Goal: Find specific page/section: Find specific page/section

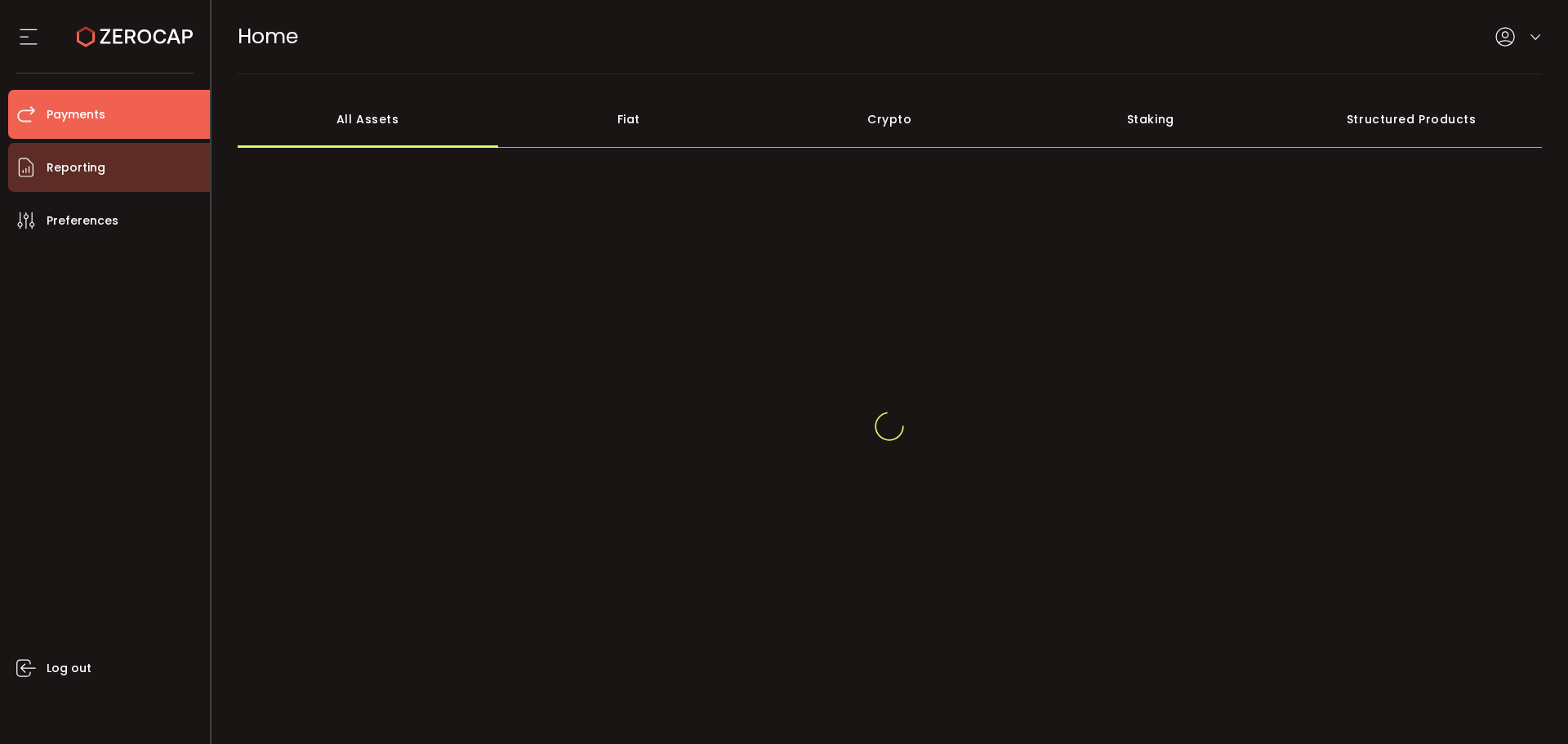
drag, startPoint x: 75, startPoint y: 134, endPoint x: 78, endPoint y: 161, distance: 27.2
click at [75, 134] on li "Payments" at bounding box center [108, 114] width 201 height 49
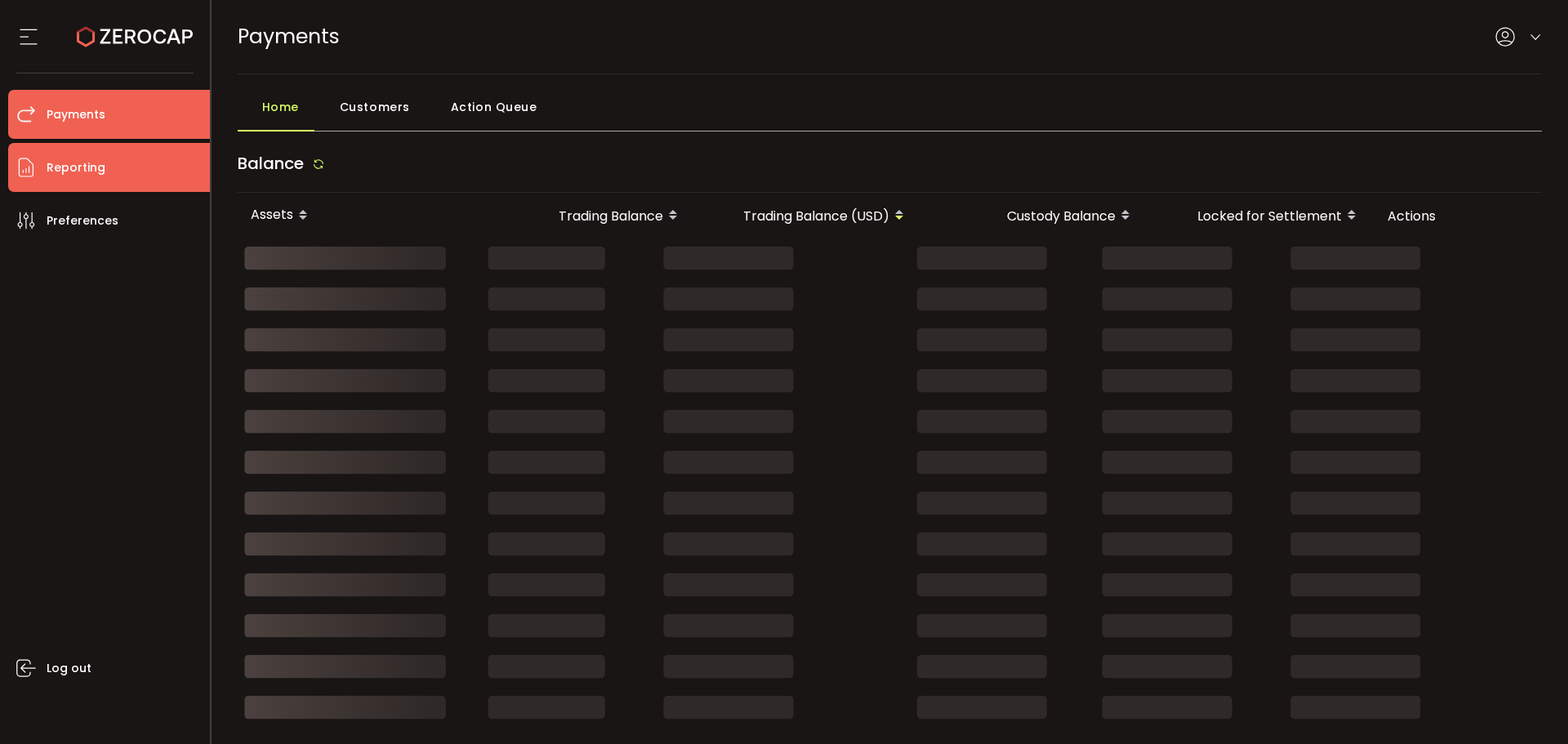
click at [77, 166] on span "Reporting" at bounding box center [76, 168] width 59 height 24
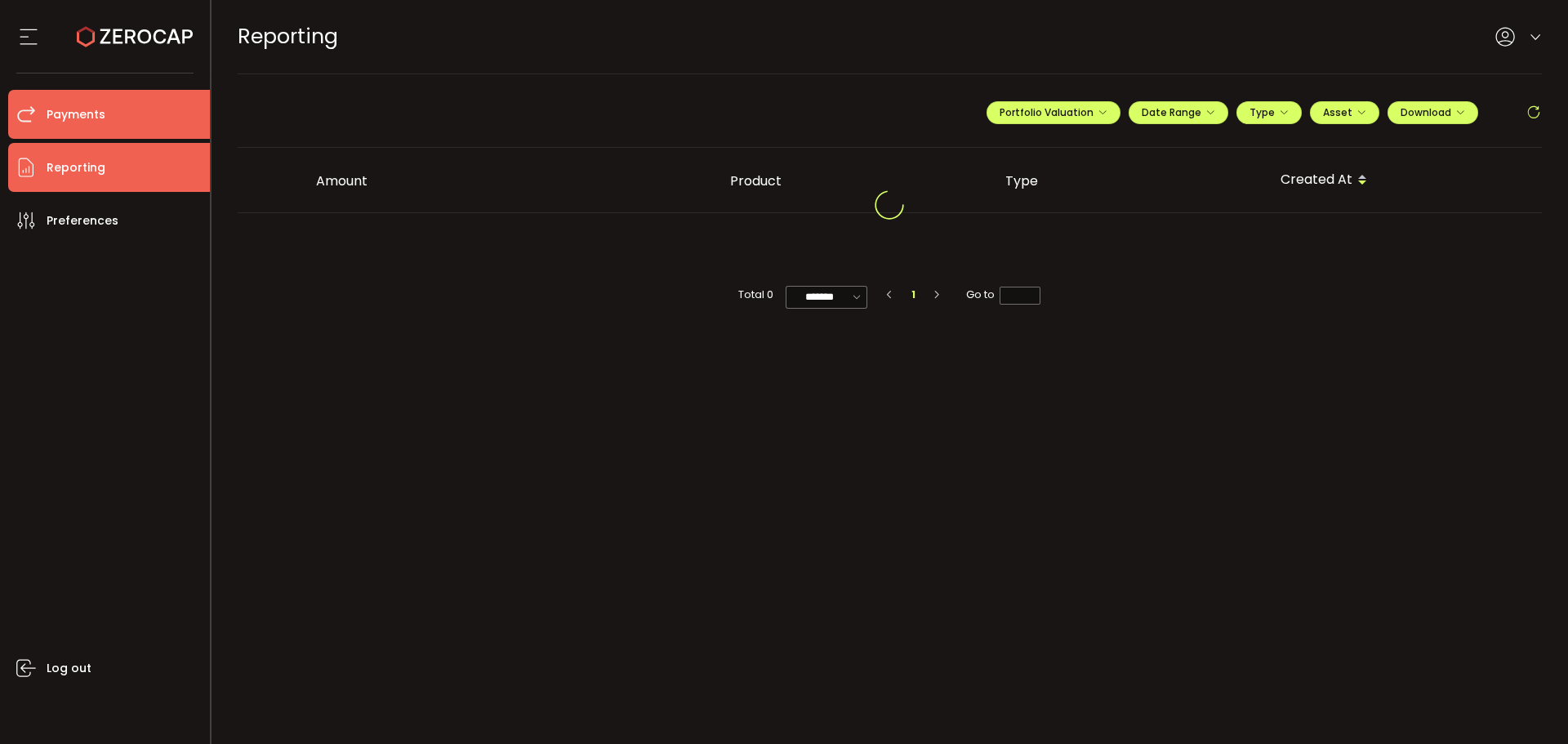
click at [86, 121] on span "Payments" at bounding box center [76, 115] width 59 height 24
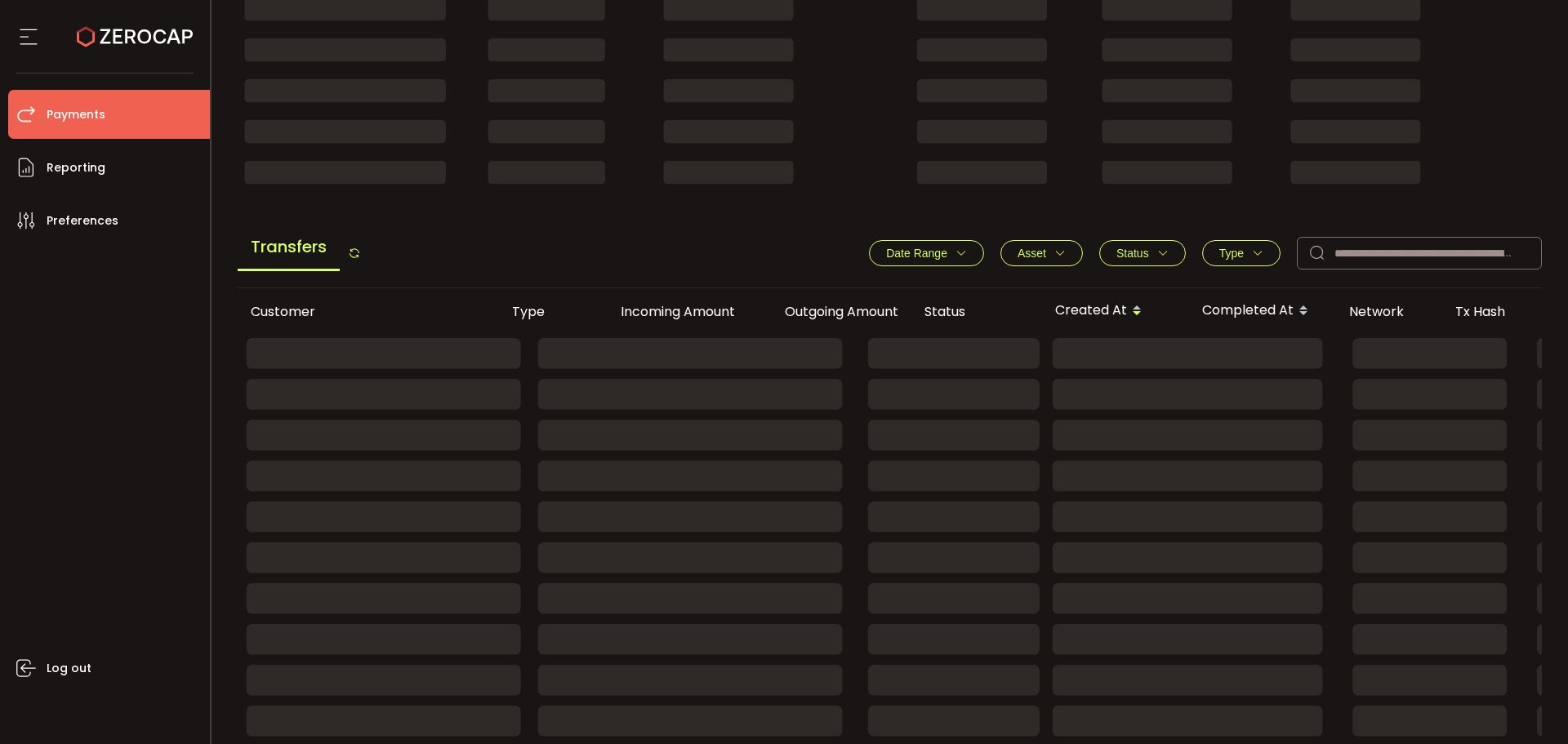
scroll to position [555, 0]
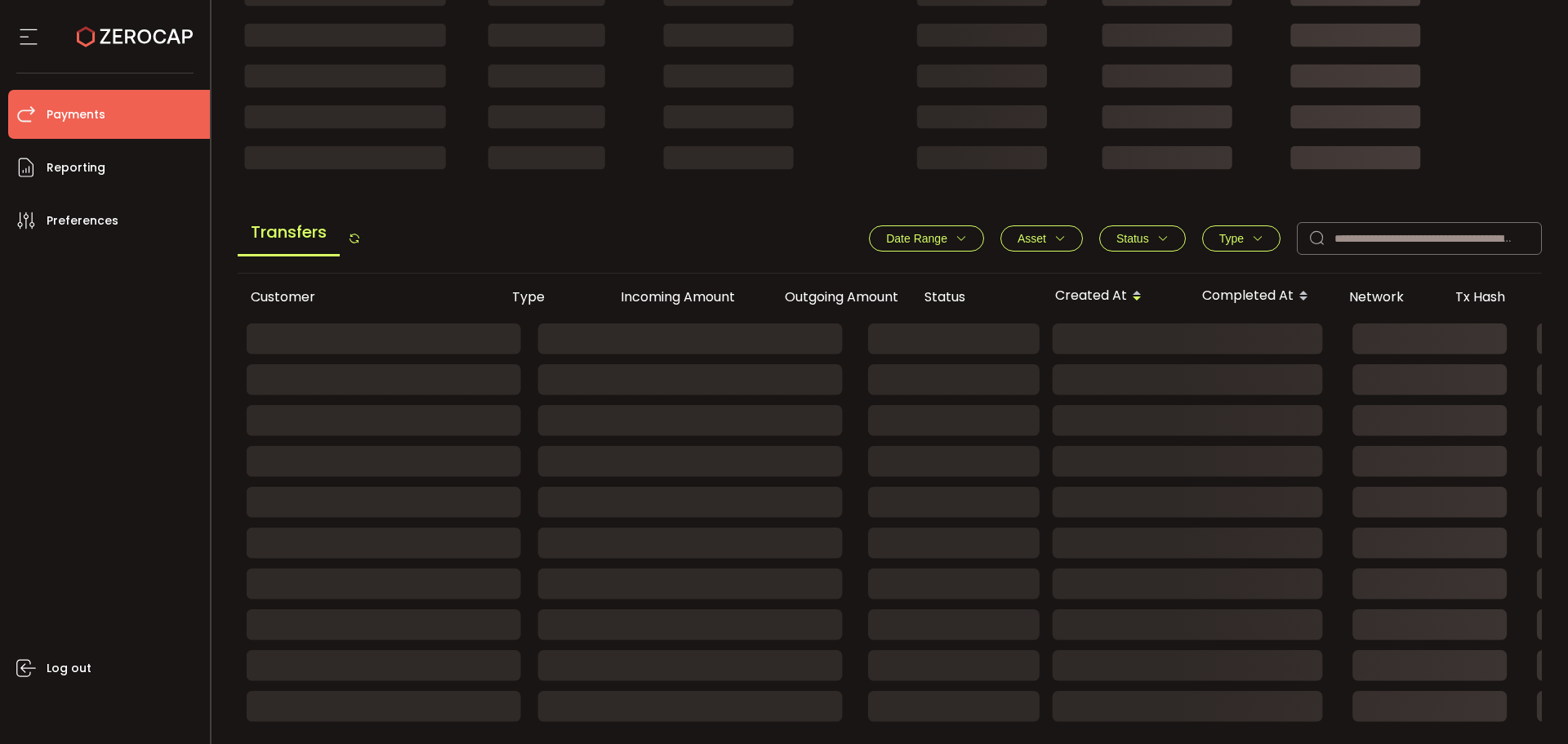
click at [650, 503] on rect at bounding box center [1097, 503] width 1719 height 34
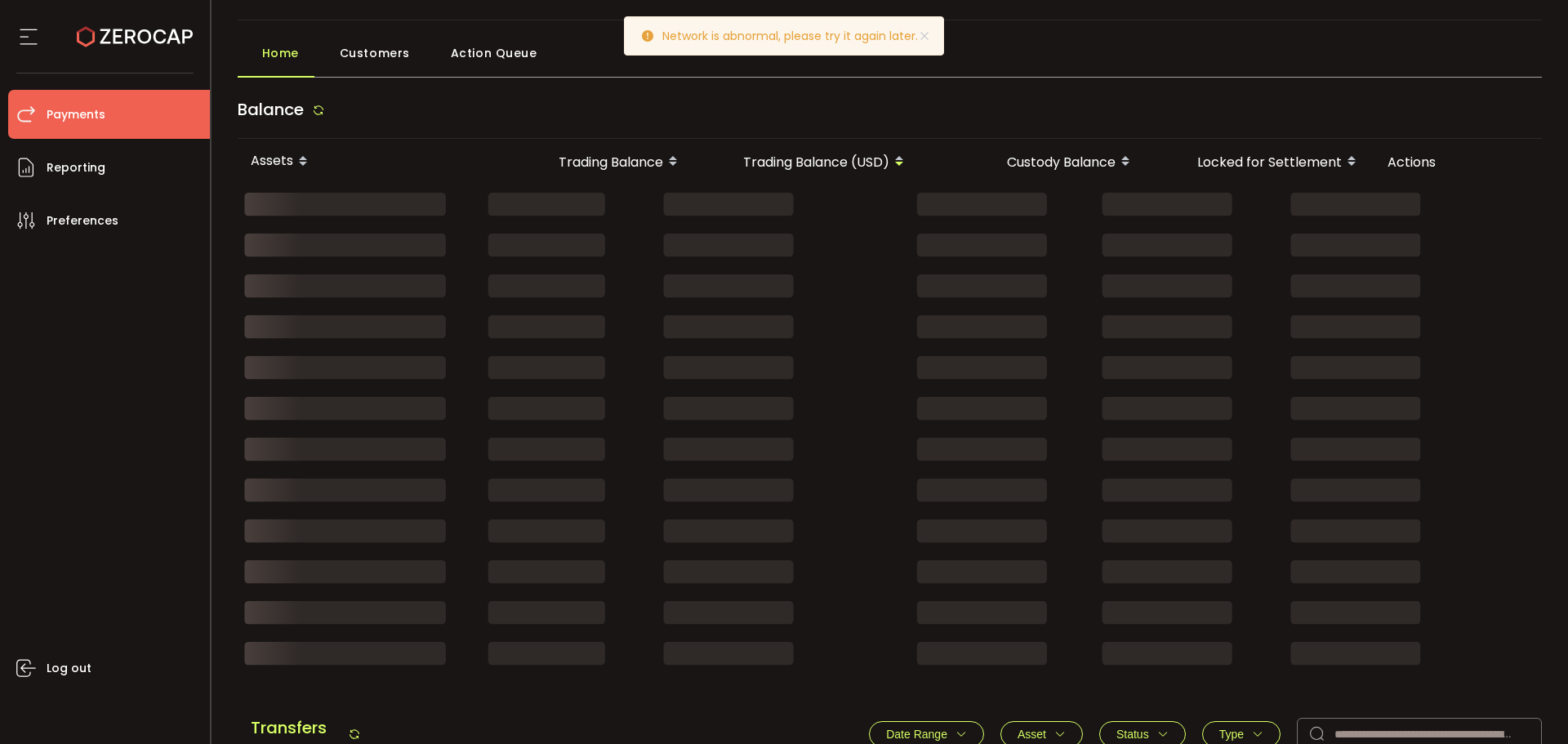
scroll to position [0, 0]
